Goal: Task Accomplishment & Management: Use online tool/utility

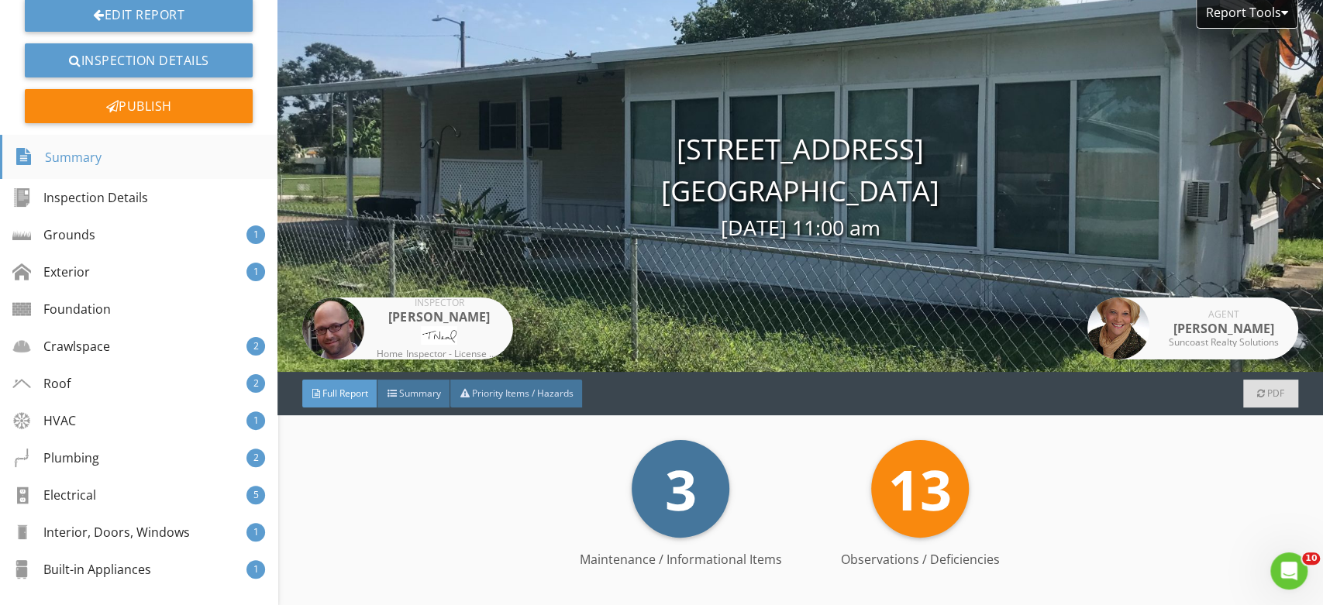
scroll to position [169, 0]
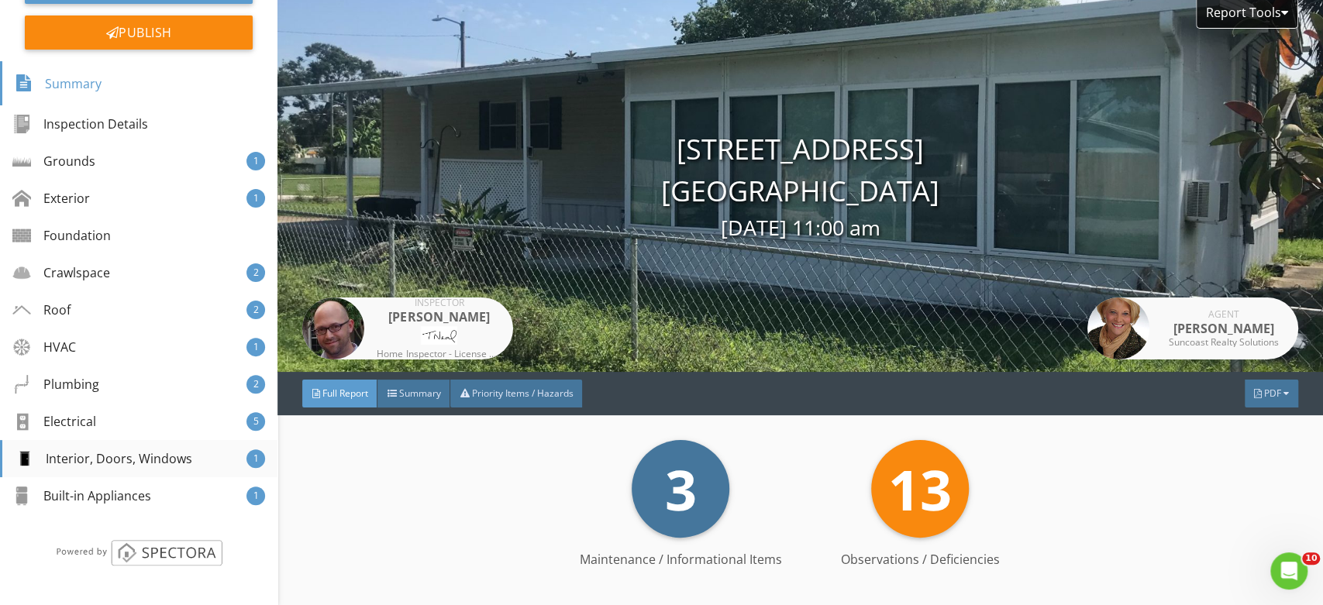
click at [113, 460] on div "Interior, Doors, Windows" at bounding box center [103, 459] width 177 height 19
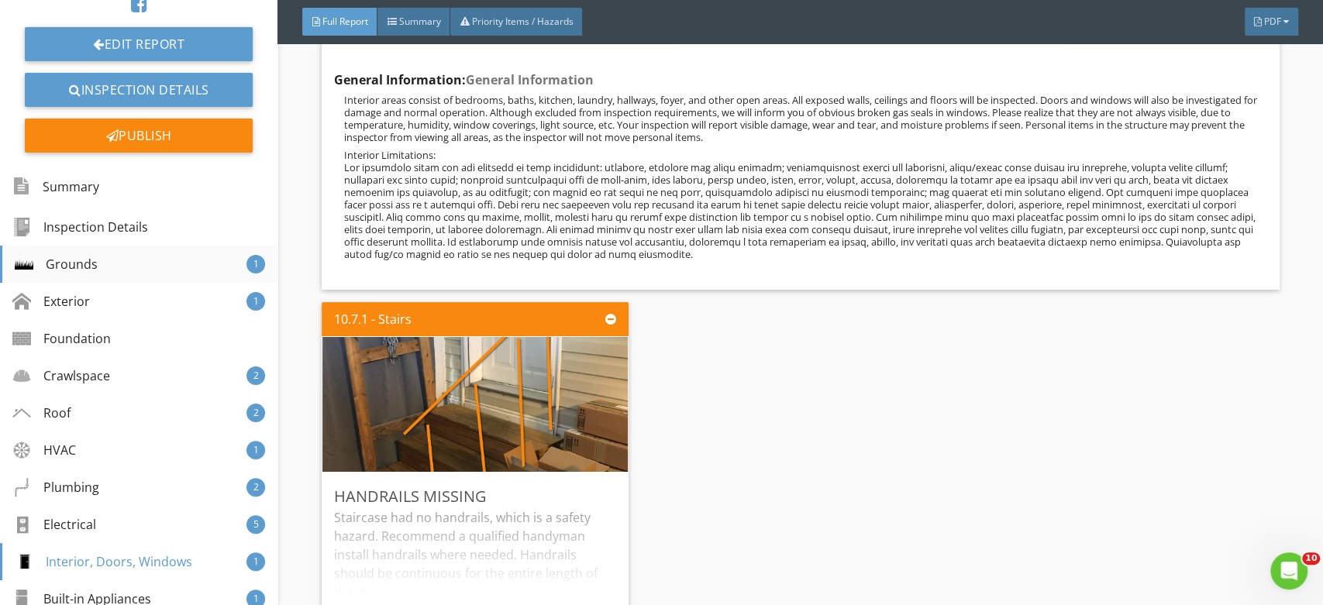
scroll to position [0, 0]
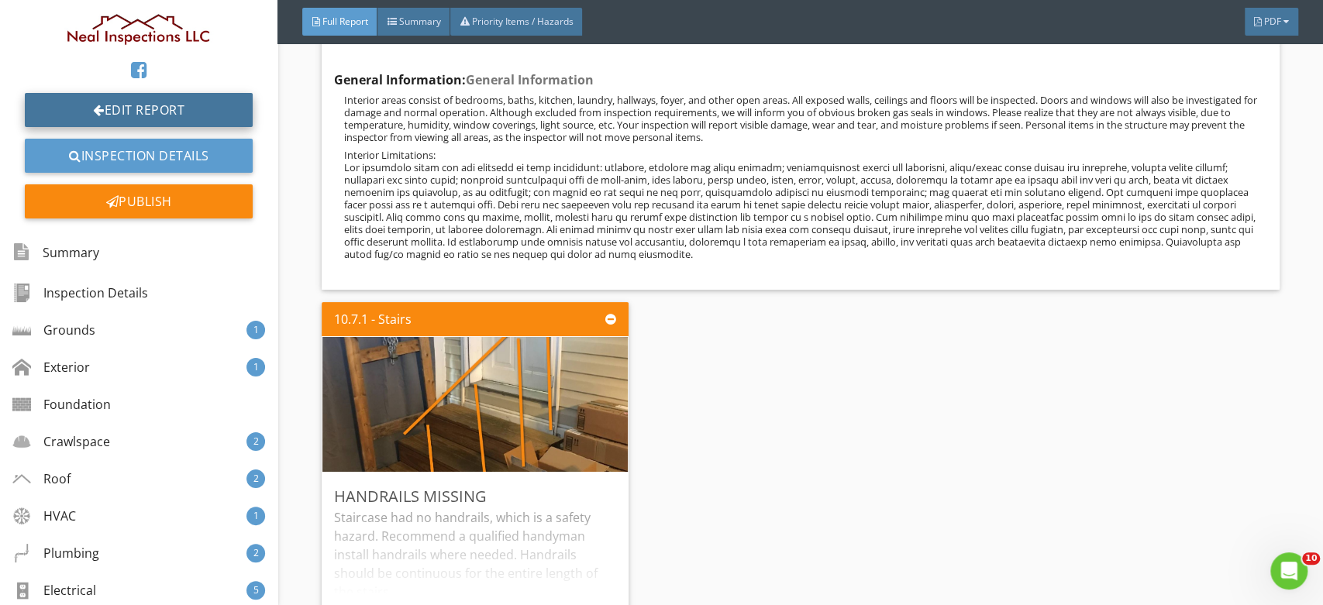
click at [158, 104] on link "Edit Report" at bounding box center [139, 110] width 228 height 34
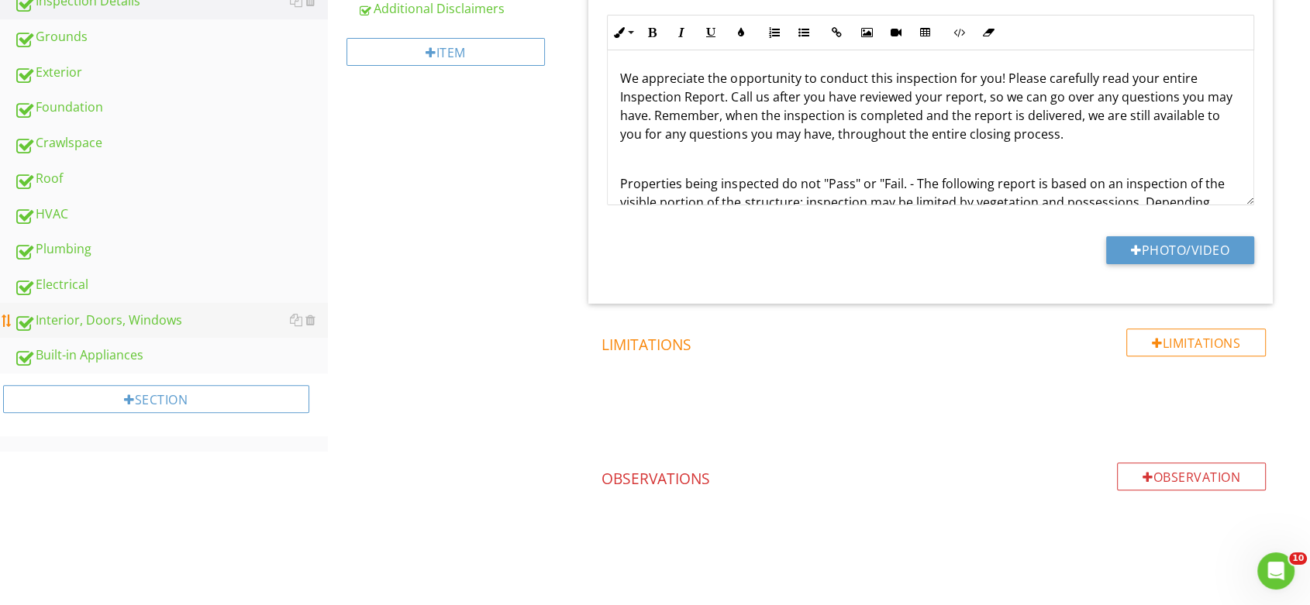
scroll to position [458, 0]
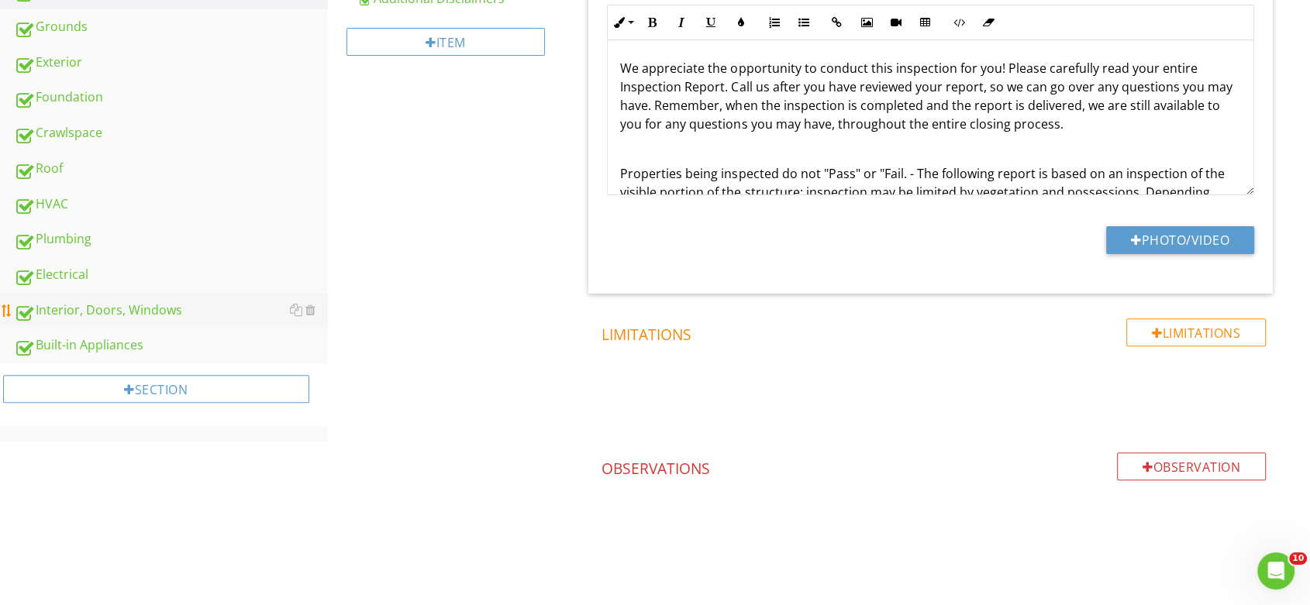
click at [91, 304] on div "Interior, Doors, Windows" at bounding box center [171, 311] width 314 height 20
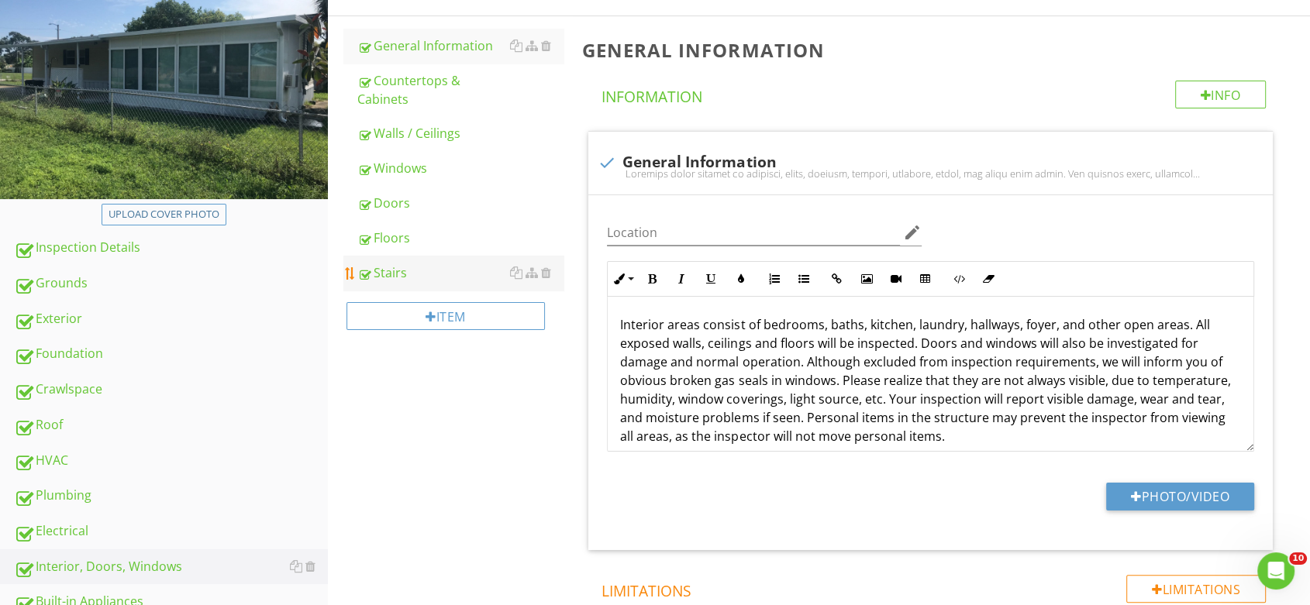
scroll to position [199, 0]
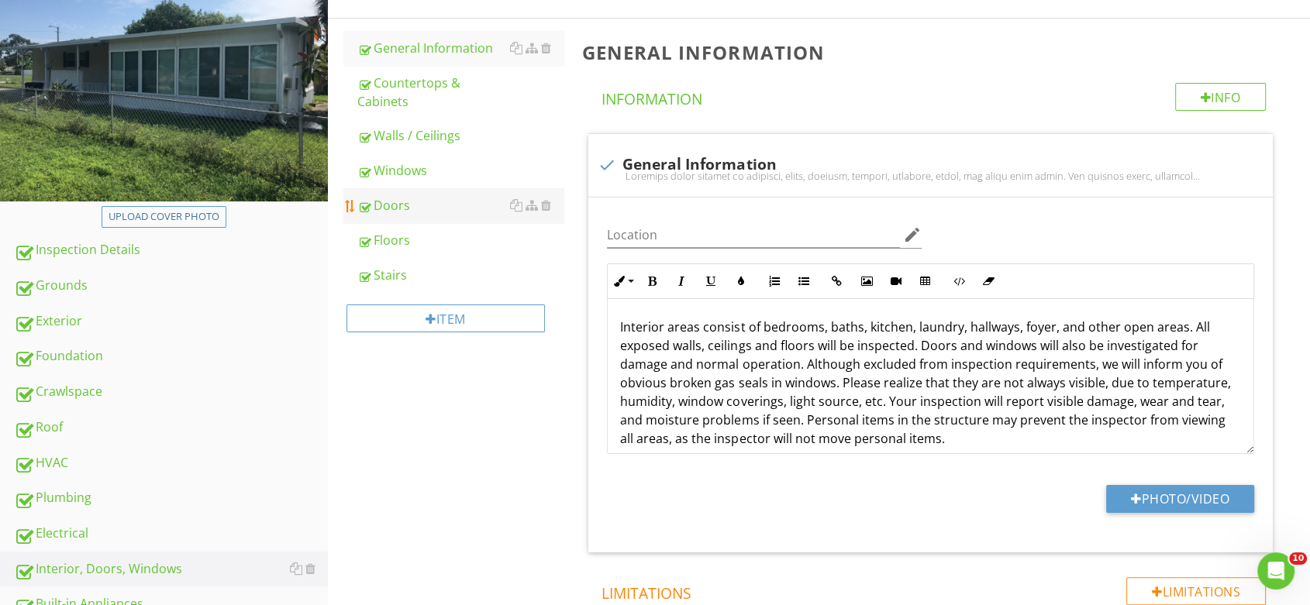
click at [401, 193] on link "Doors" at bounding box center [460, 205] width 207 height 34
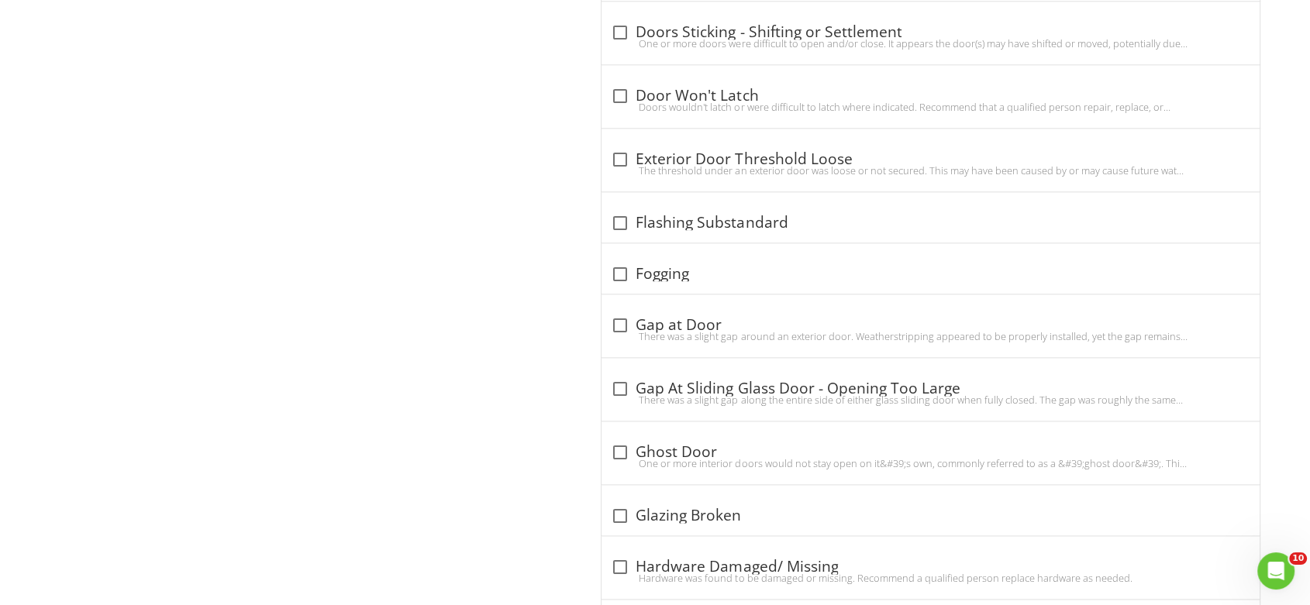
scroll to position [1922, 0]
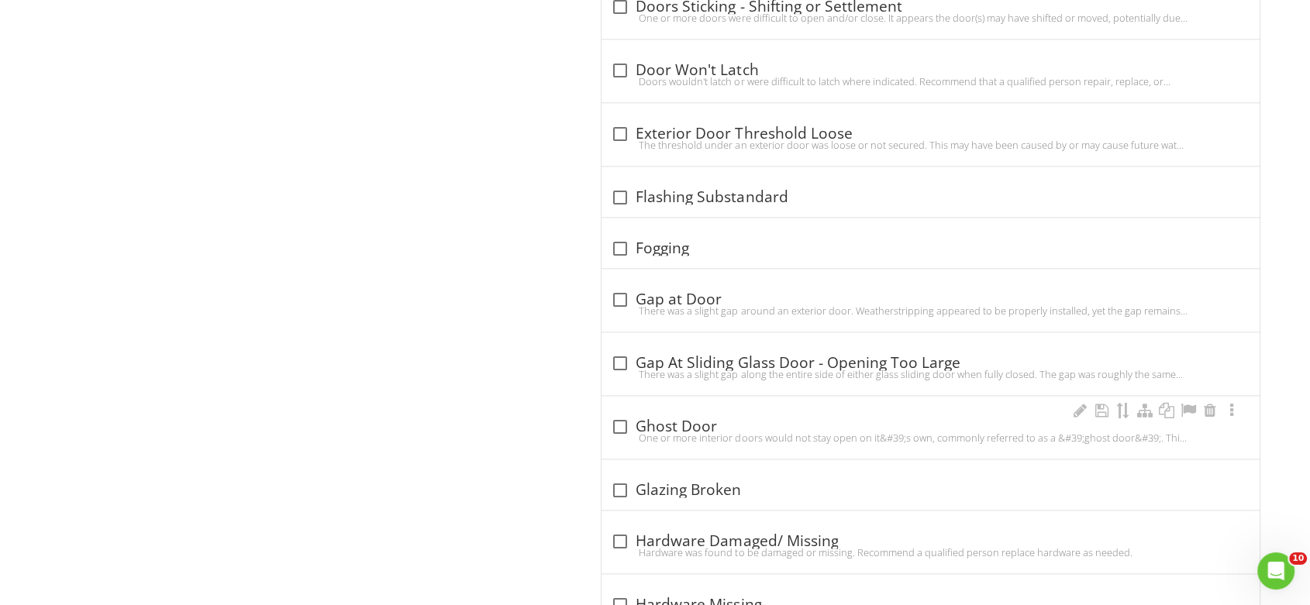
click at [688, 427] on div "check_box_outline_blank Ghost Door" at bounding box center [930, 427] width 639 height 19
checkbox input "true"
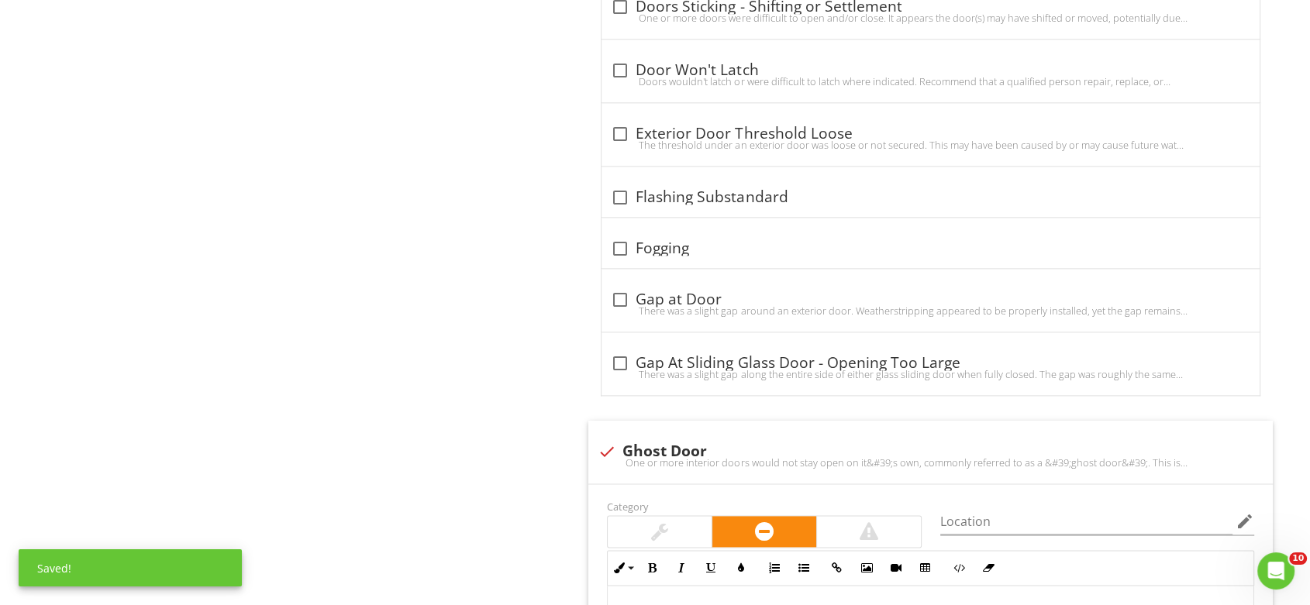
scroll to position [2180, 0]
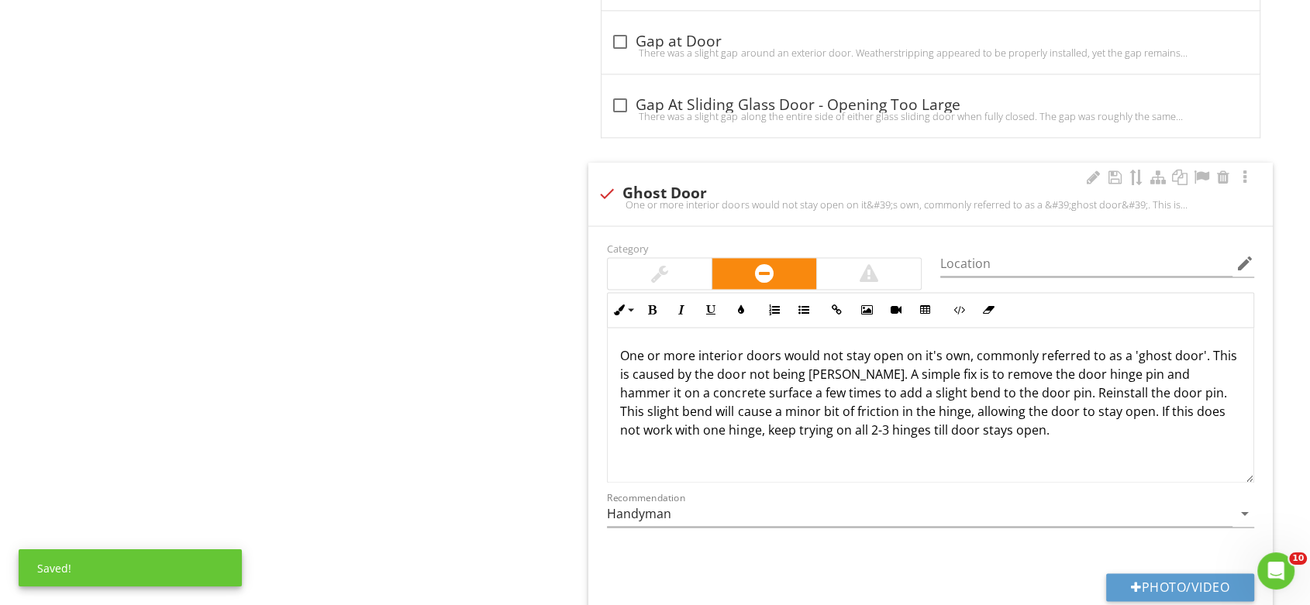
click at [632, 277] on div at bounding box center [660, 273] width 104 height 31
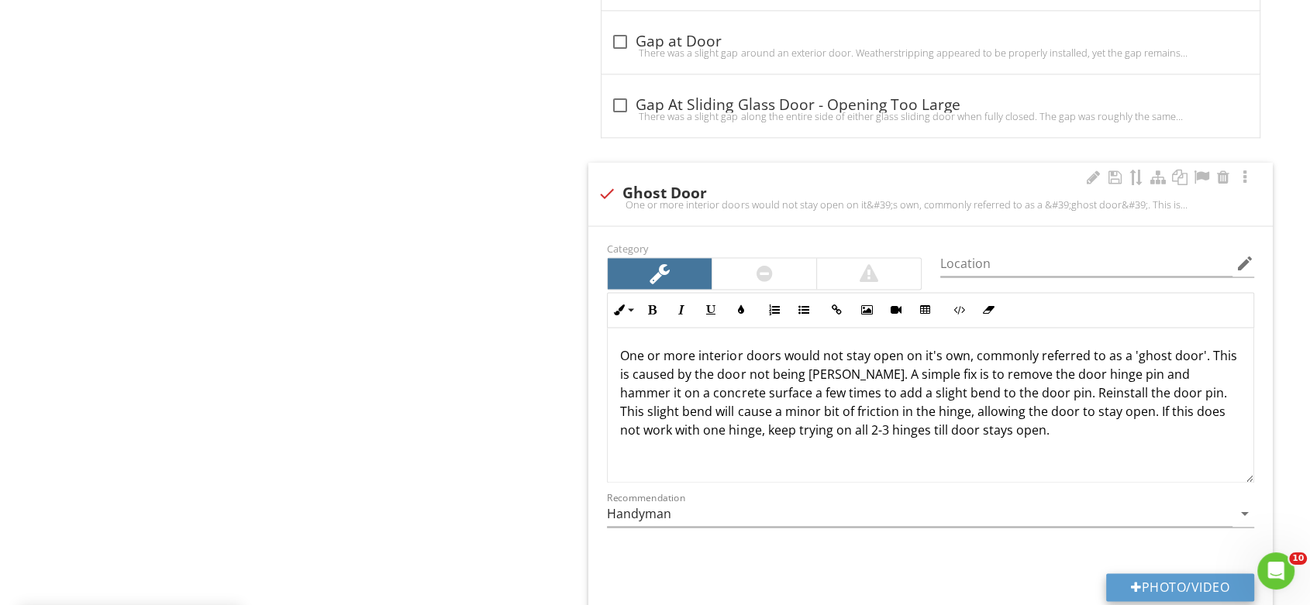
click at [1143, 588] on button "Photo/Video" at bounding box center [1180, 588] width 148 height 28
type input "C:\fakepath\IMG_4837.JPG"
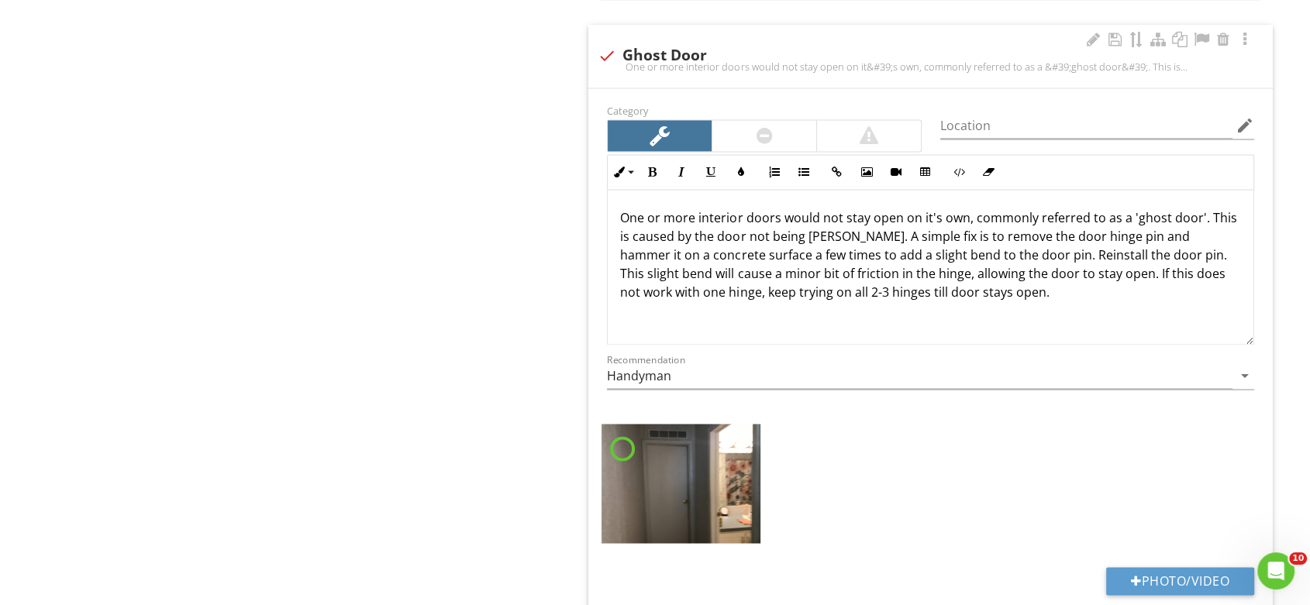
scroll to position [2438, 0]
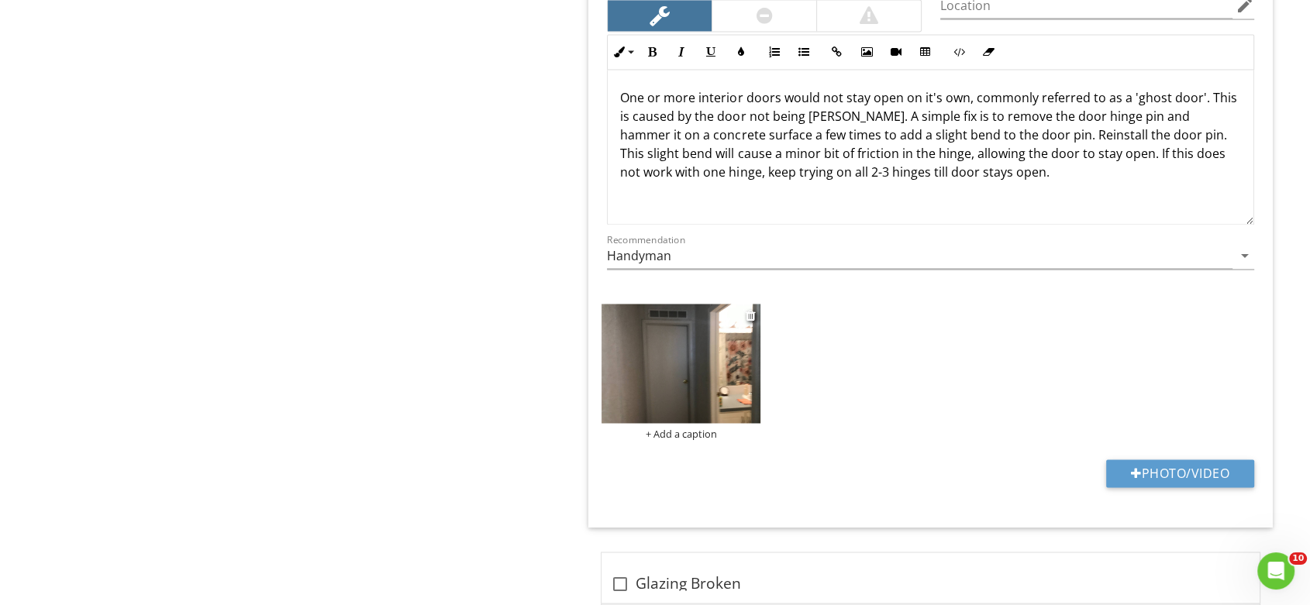
click at [735, 395] on img at bounding box center [680, 363] width 159 height 119
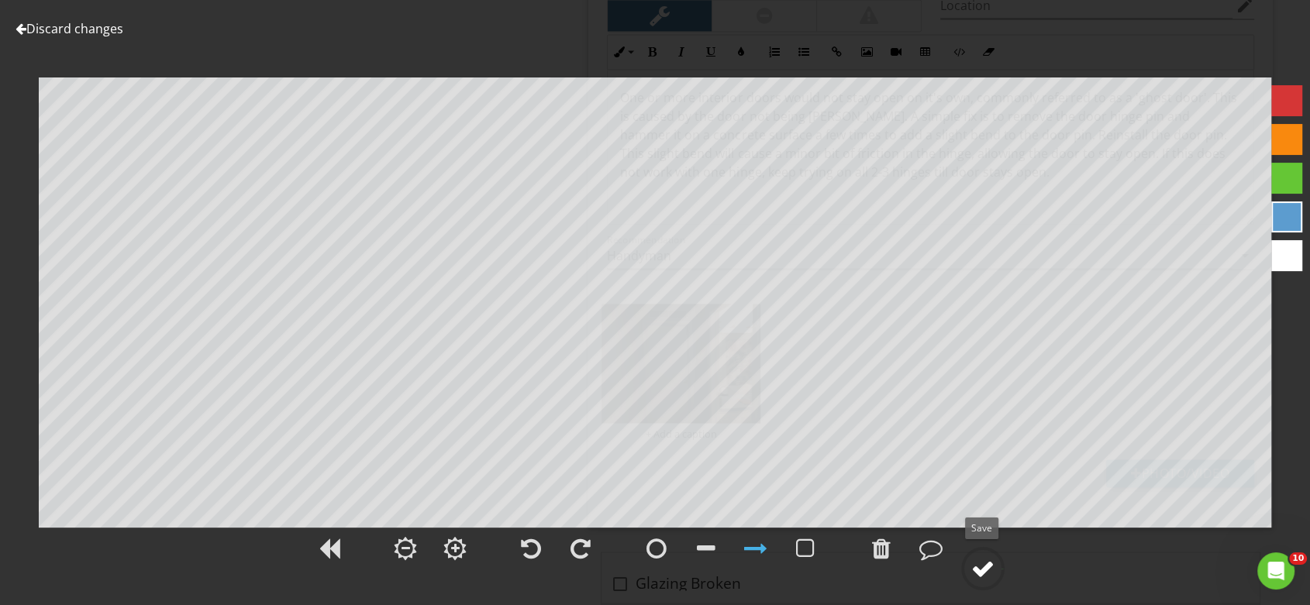
click at [983, 557] on div at bounding box center [982, 568] width 23 height 23
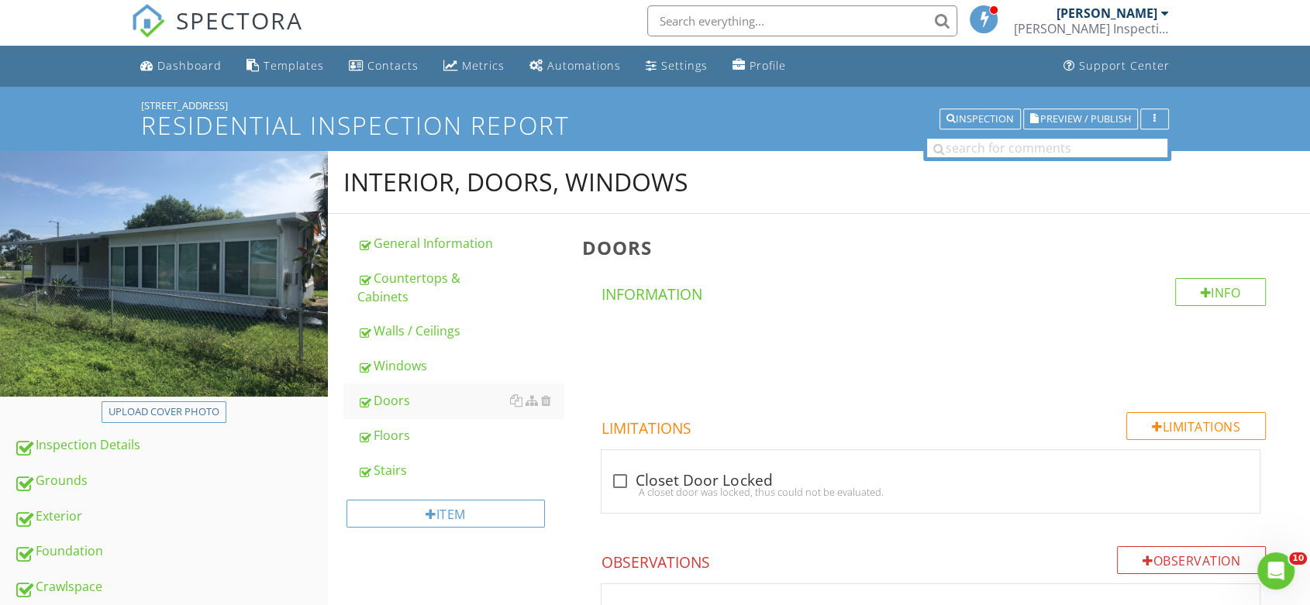
scroll to position [0, 0]
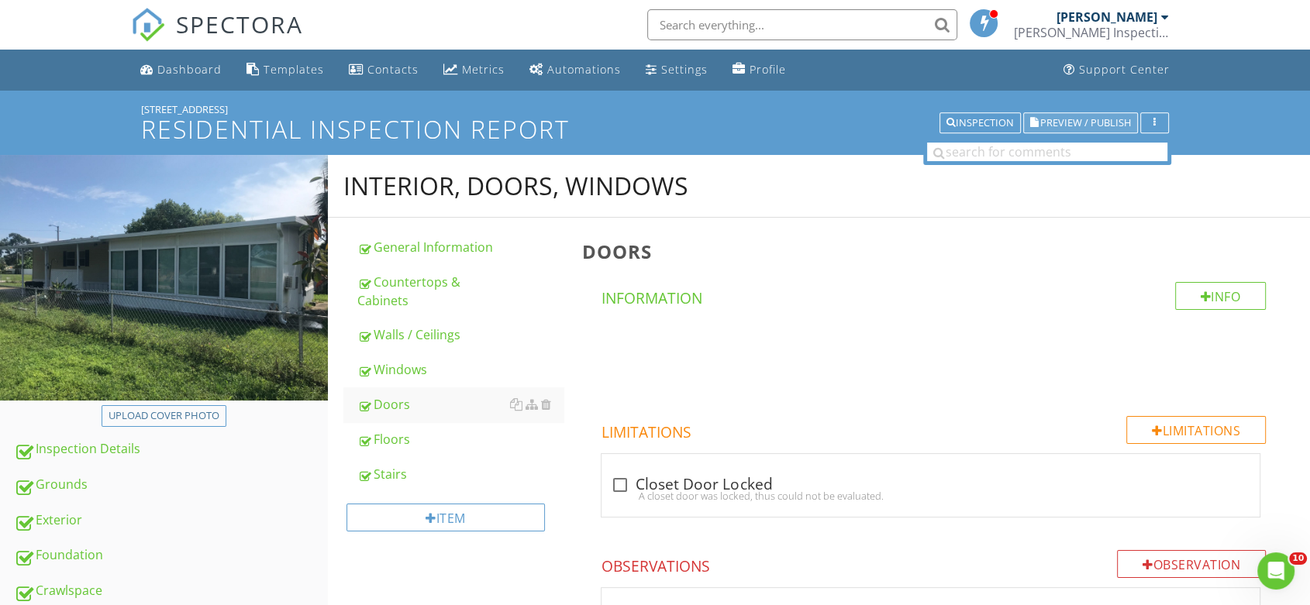
click at [1074, 119] on span "Preview / Publish" at bounding box center [1085, 123] width 91 height 10
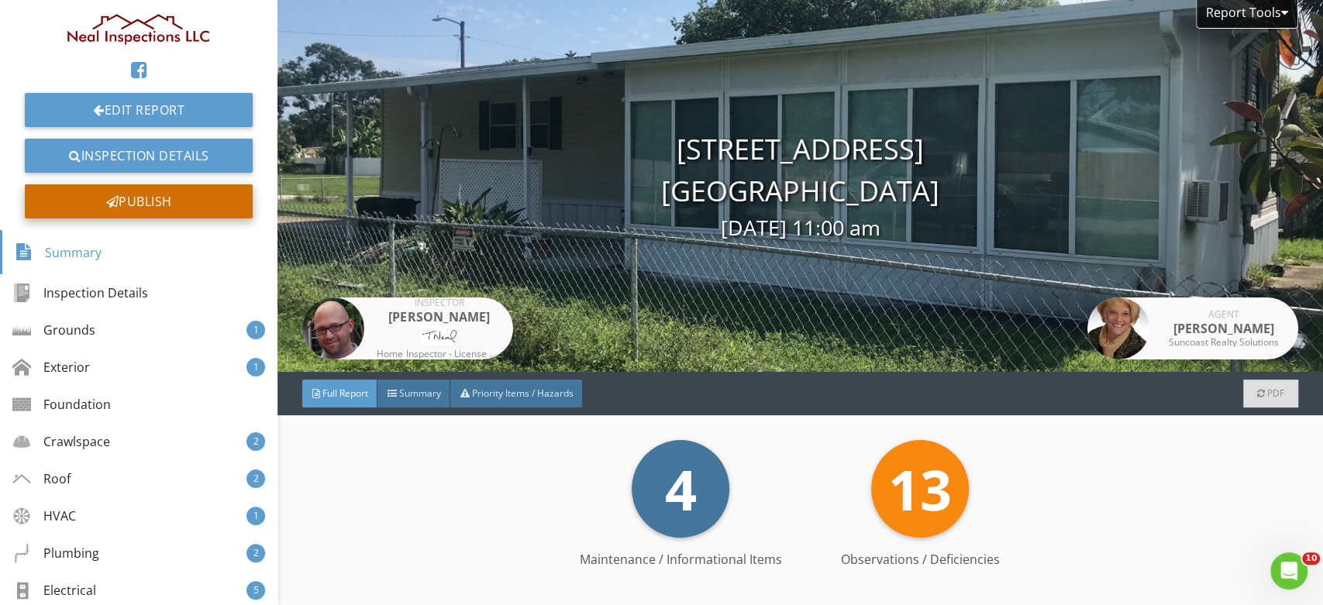
click at [137, 198] on div "Publish" at bounding box center [139, 201] width 228 height 34
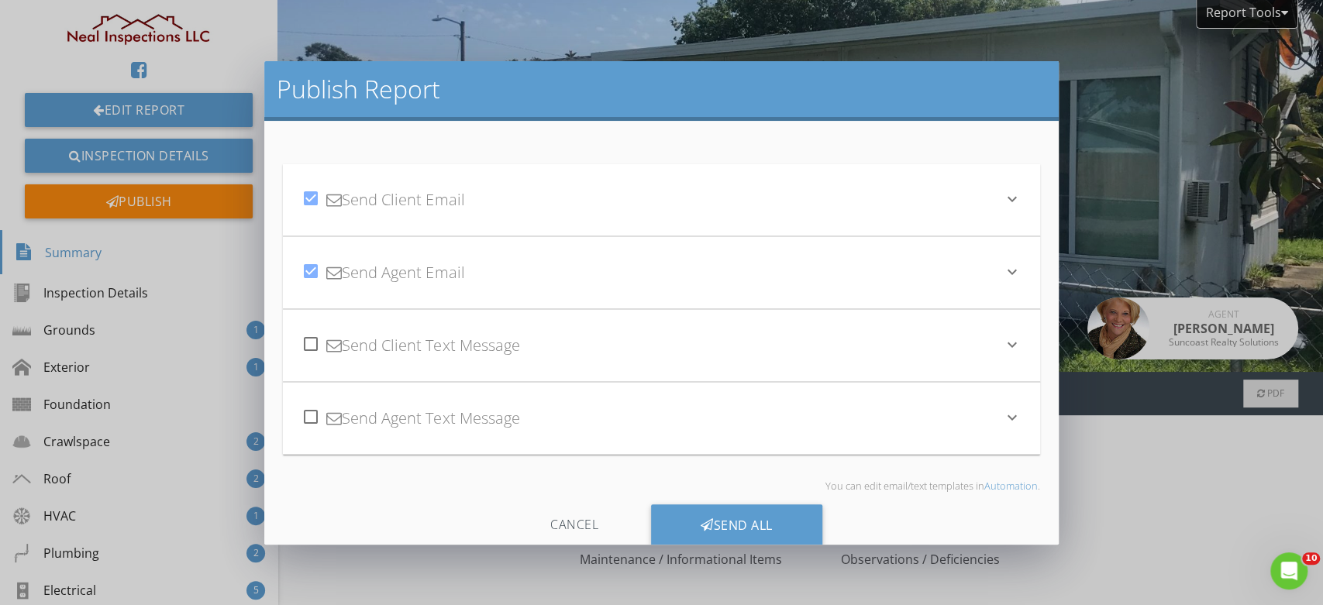
click at [314, 271] on div at bounding box center [311, 271] width 26 height 26
checkbox input "false"
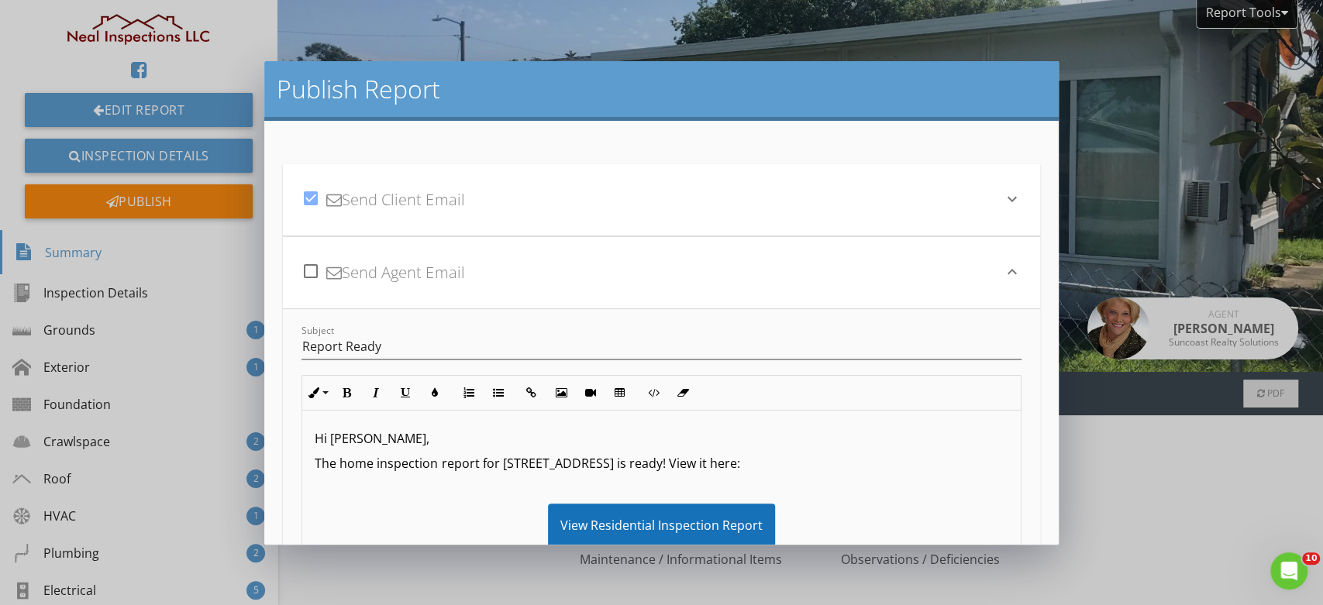
click at [309, 197] on div at bounding box center [311, 198] width 26 height 26
checkbox input "false"
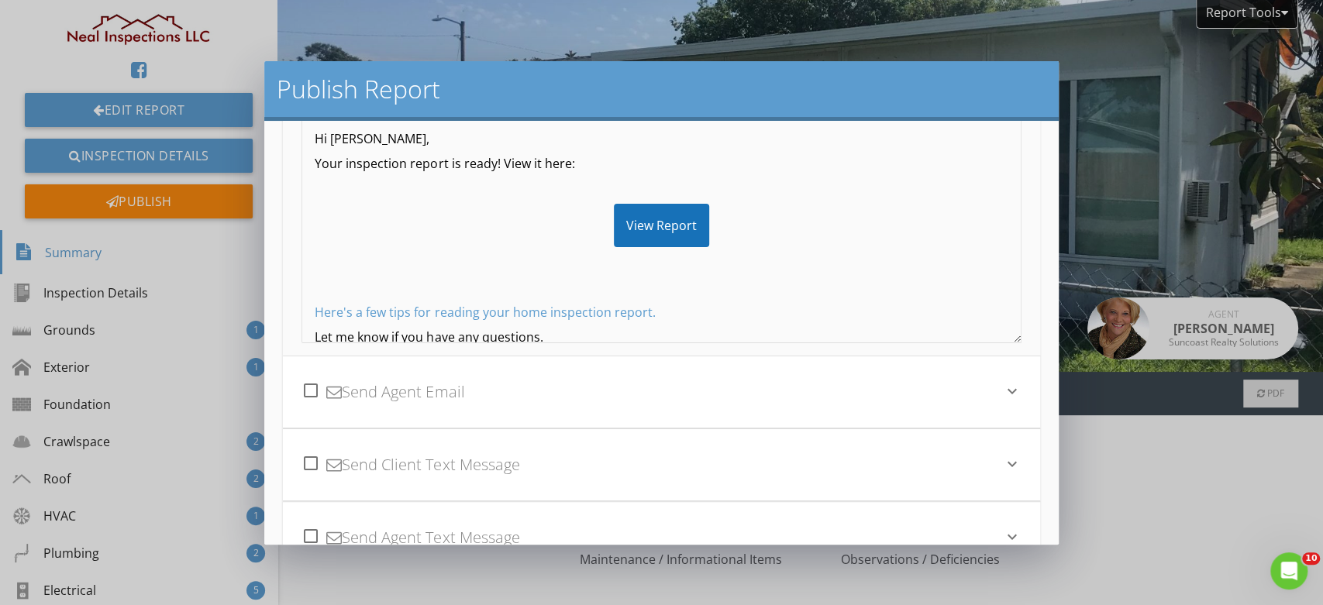
scroll to position [377, 0]
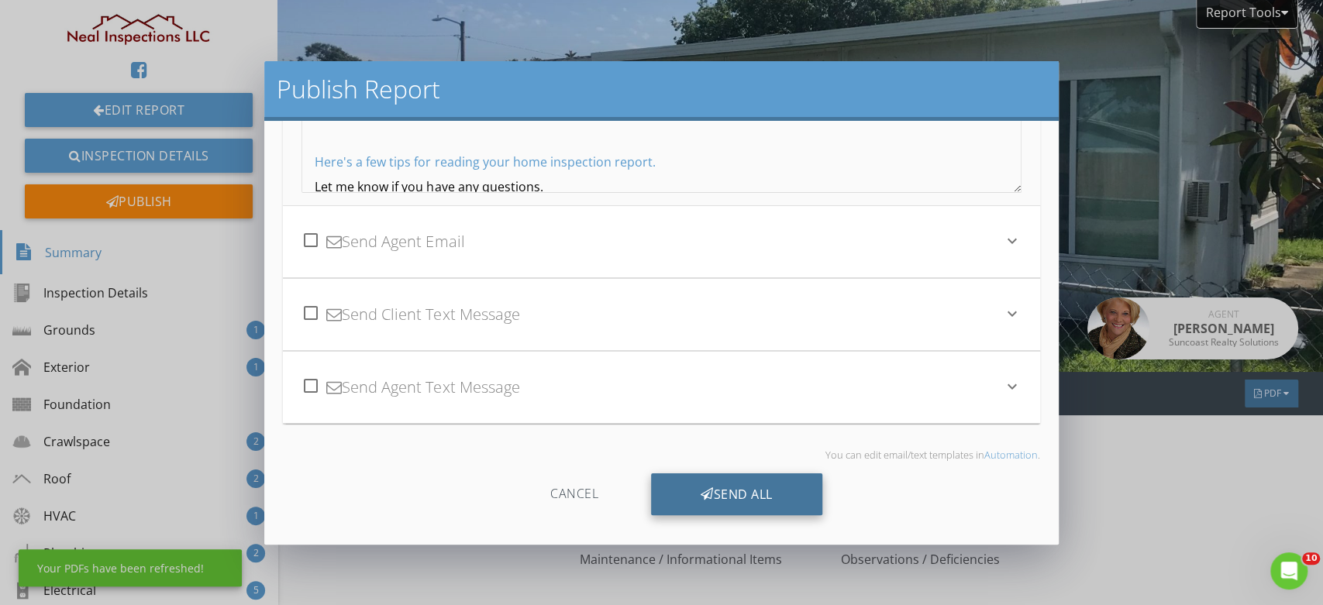
click at [739, 476] on div "Send All" at bounding box center [736, 495] width 171 height 42
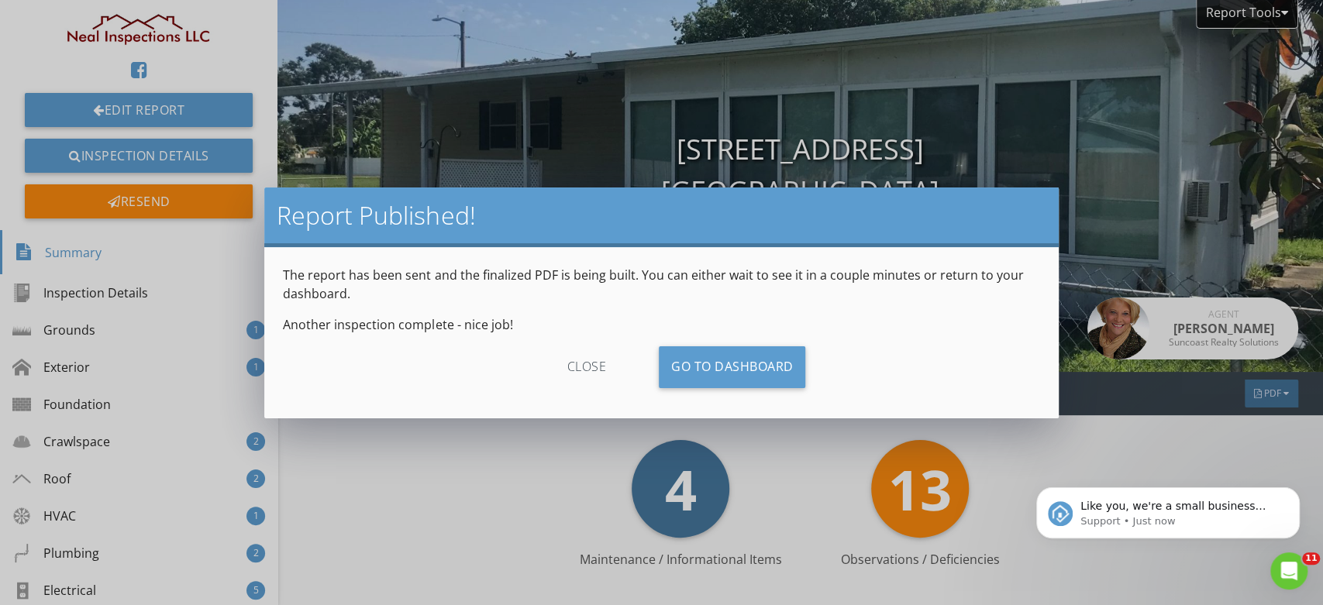
scroll to position [0, 0]
click at [738, 354] on link "Go To Dashboard" at bounding box center [732, 367] width 147 height 42
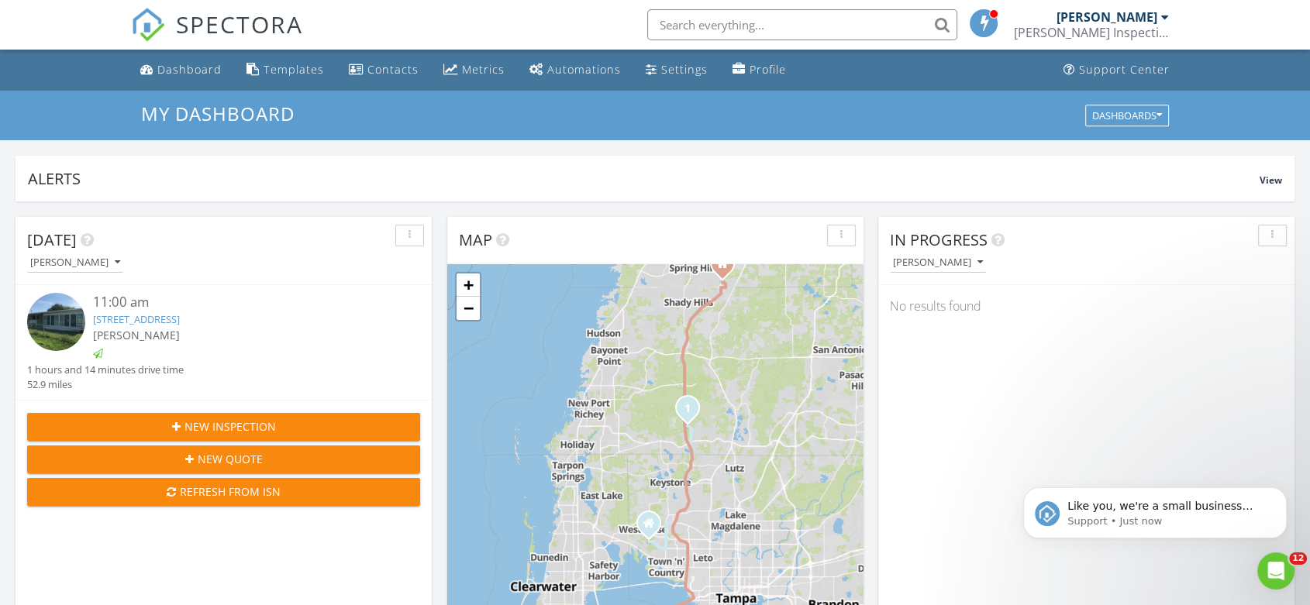
click at [180, 319] on link "6190 106 Ave, Pinellas Park, FL 33782" at bounding box center [136, 319] width 87 height 14
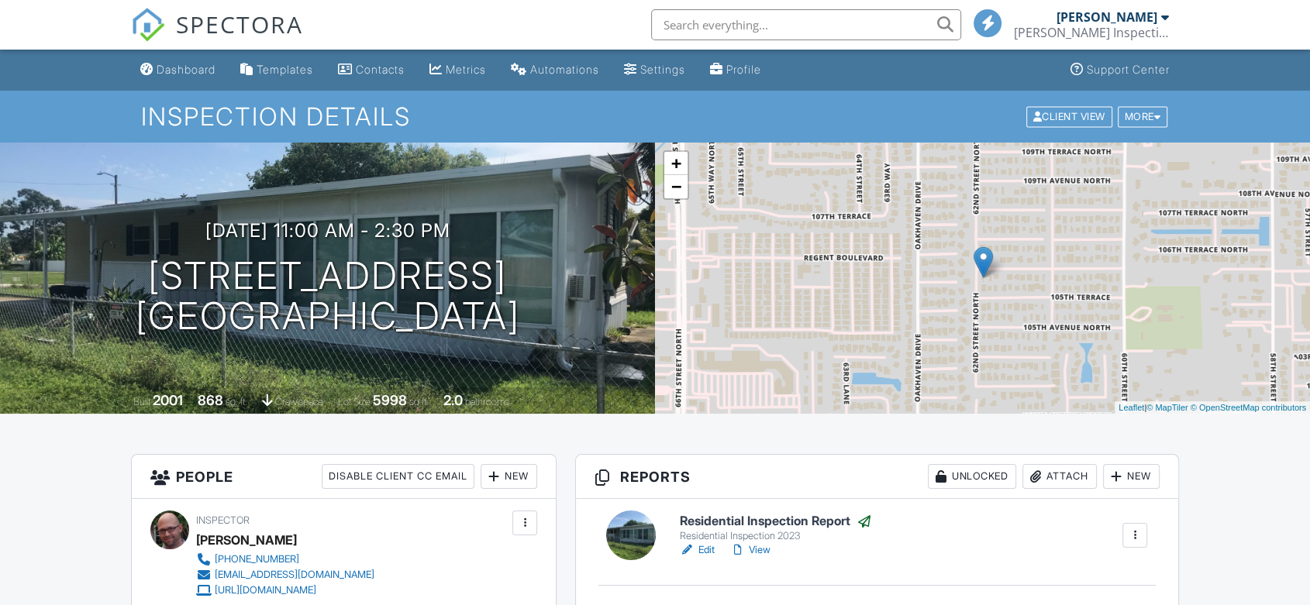
click at [757, 550] on link "View" at bounding box center [750, 551] width 40 height 16
